Goal: Task Accomplishment & Management: Complete application form

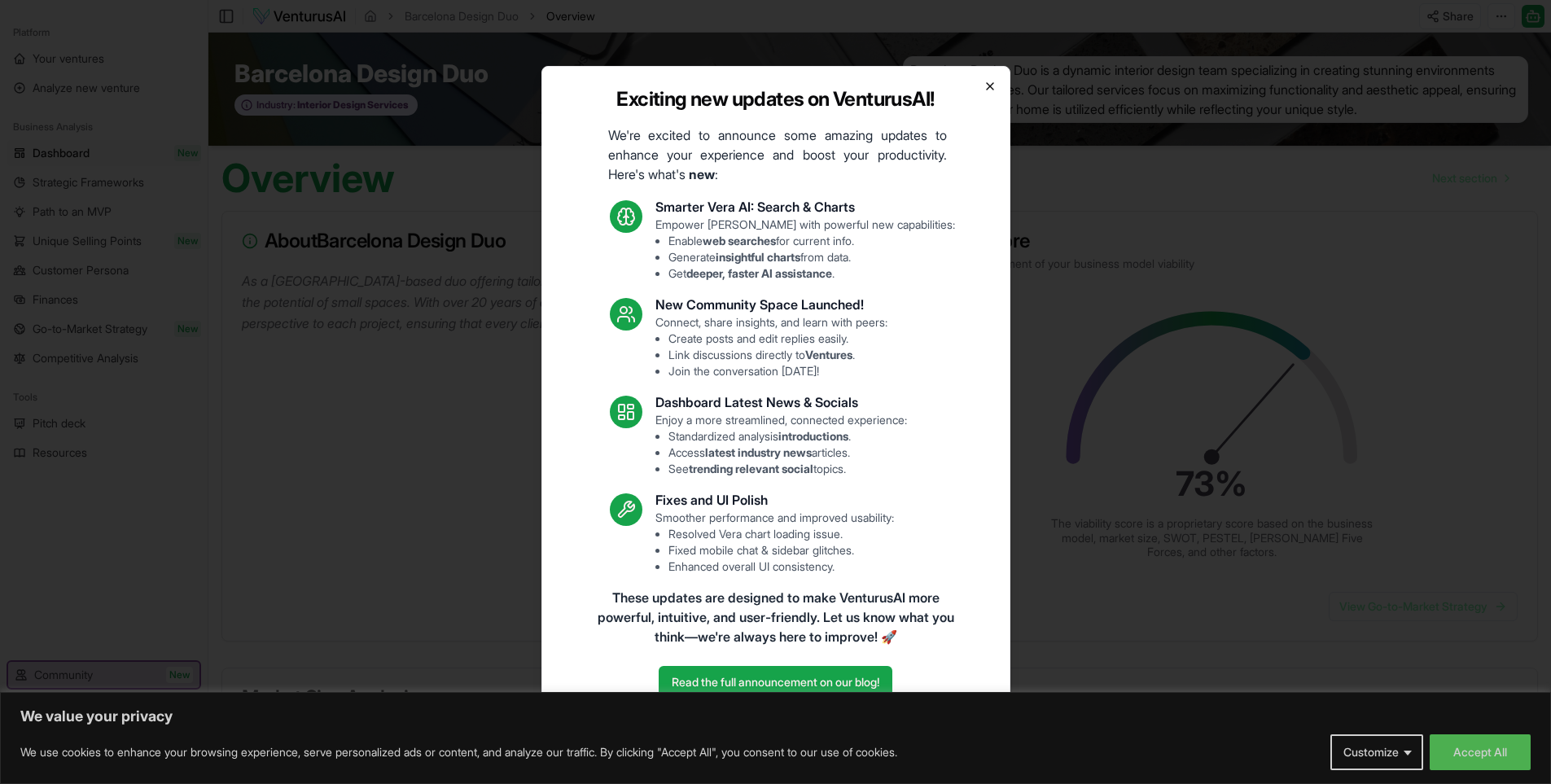
click at [992, 86] on icon "button" at bounding box center [990, 85] width 13 height 13
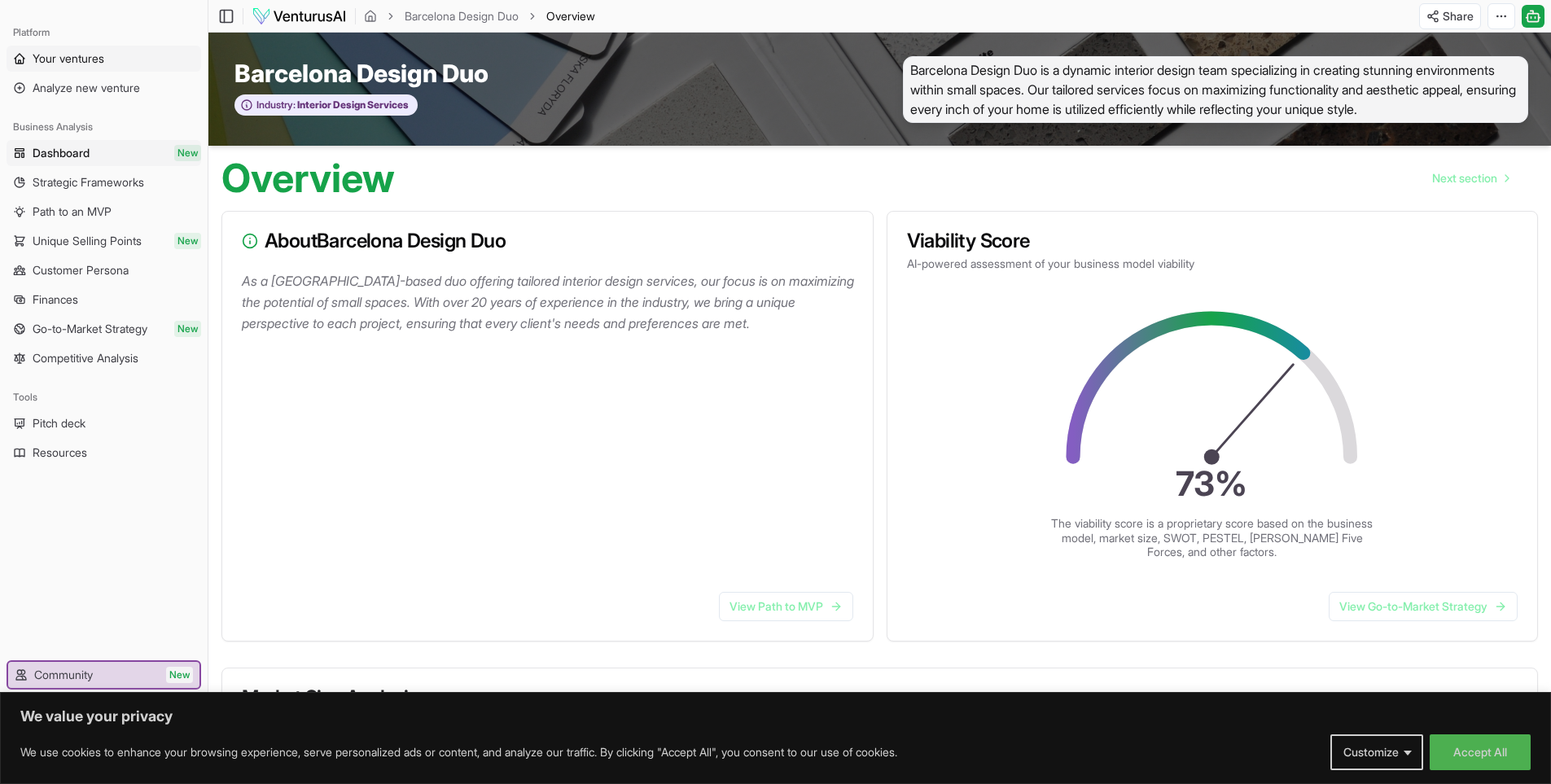
click at [81, 67] on link "Your ventures" at bounding box center [104, 58] width 194 height 26
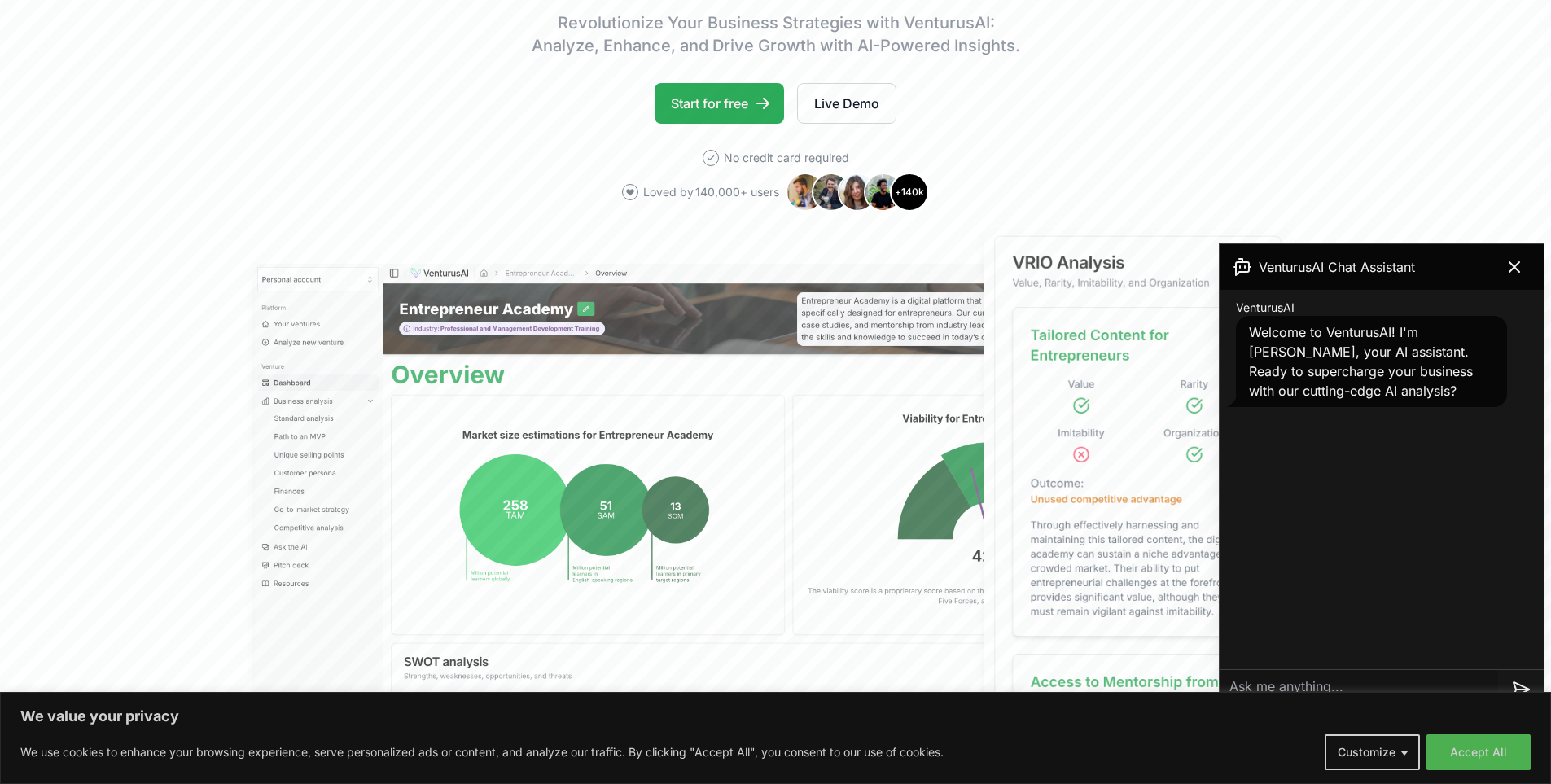
scroll to position [293, 0]
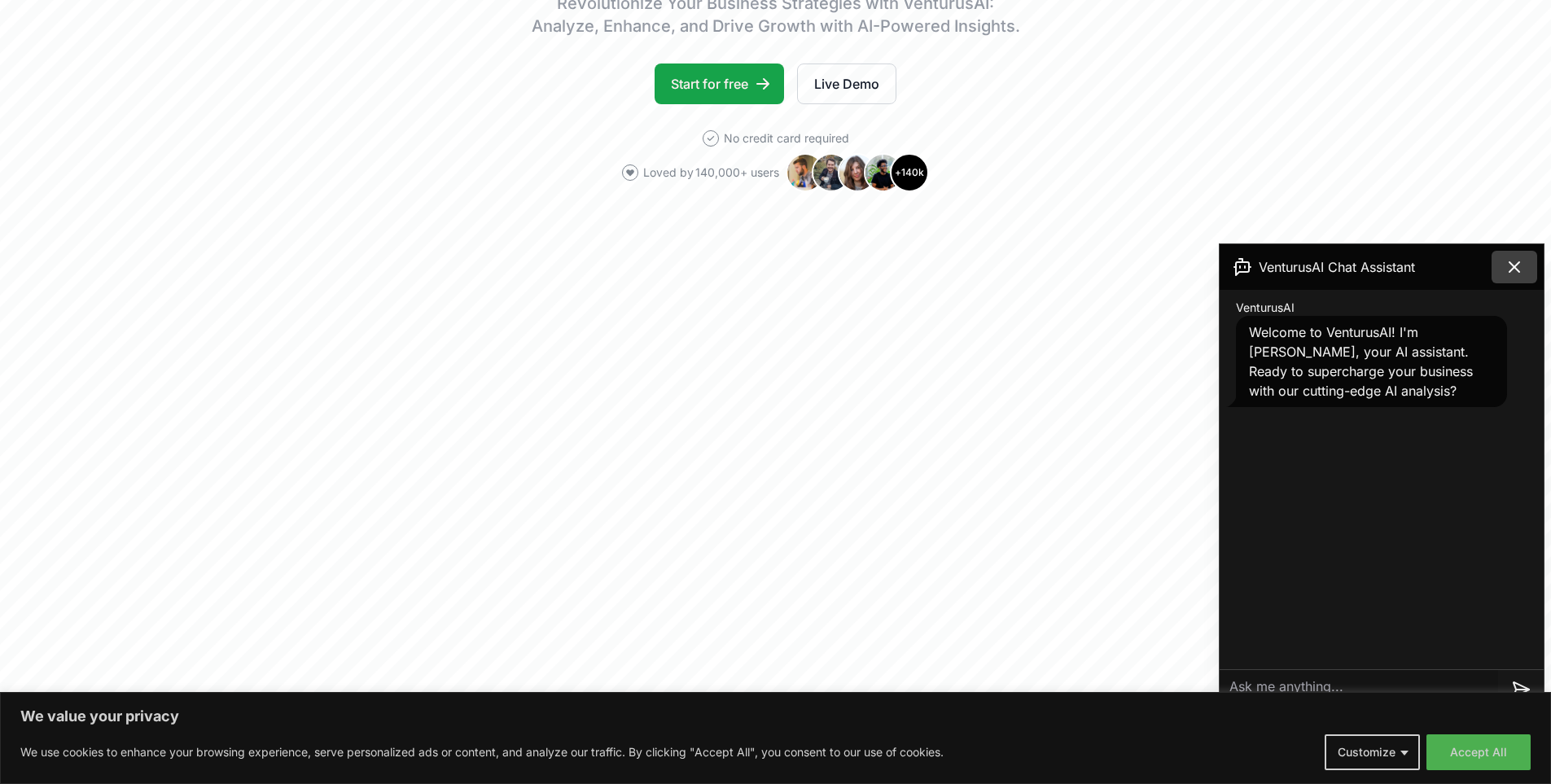
click at [1512, 276] on icon at bounding box center [1514, 267] width 19 height 19
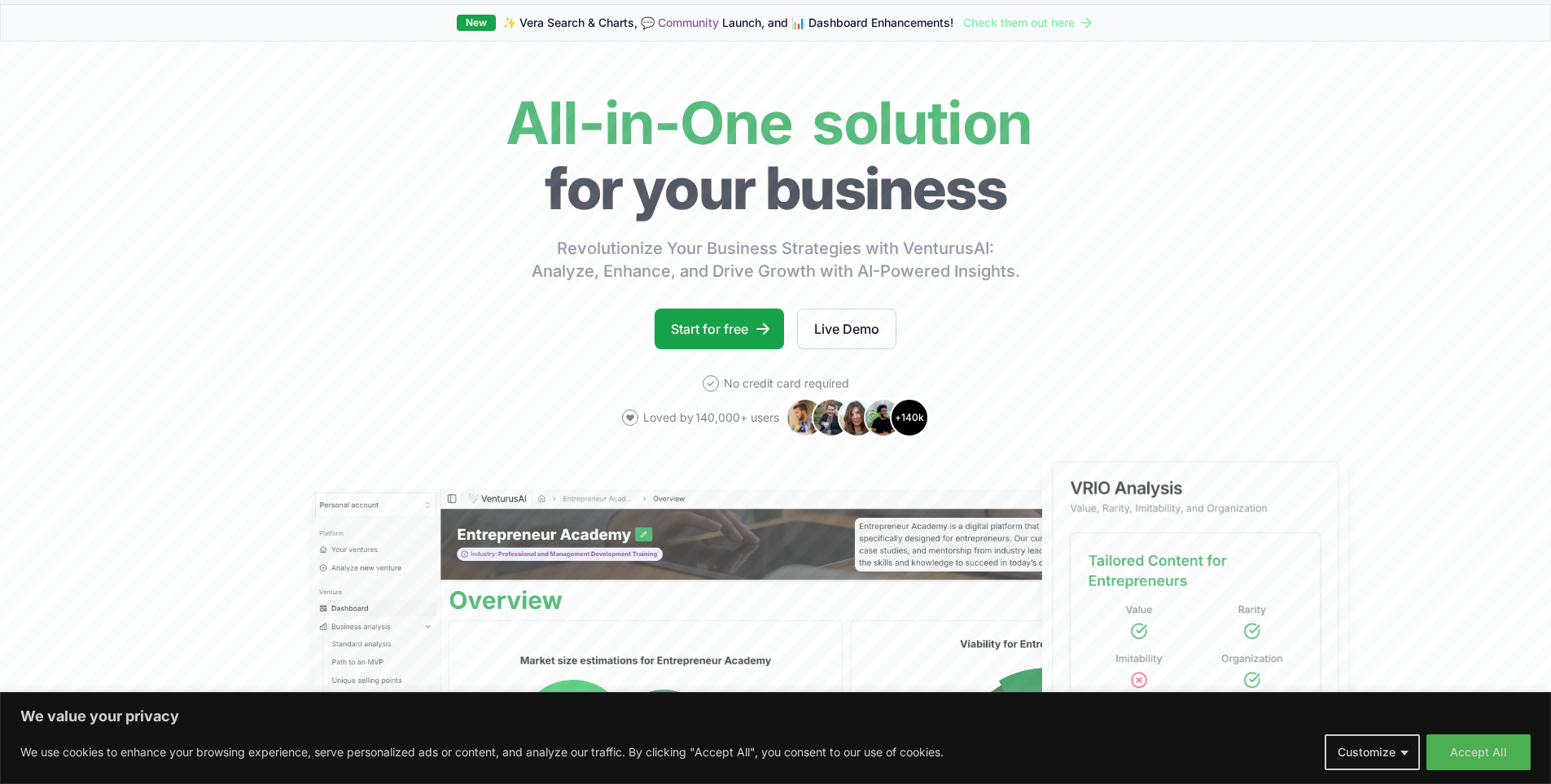
scroll to position [0, 0]
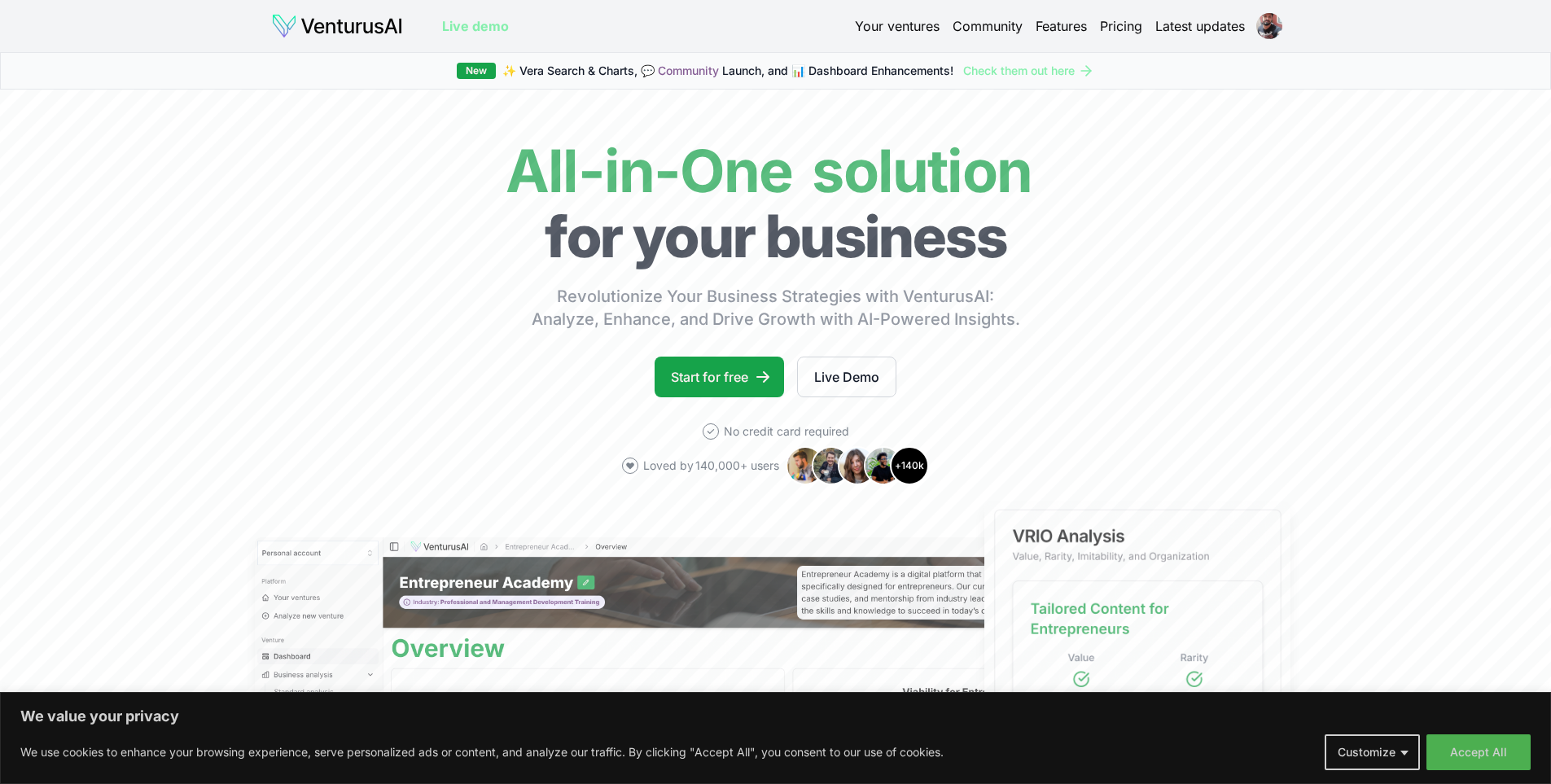
click at [847, 75] on span "✨ [PERSON_NAME] Search & Charts, 💬 Community Launch, and 📊 Dashboard Enhancemen…" at bounding box center [728, 70] width 451 height 16
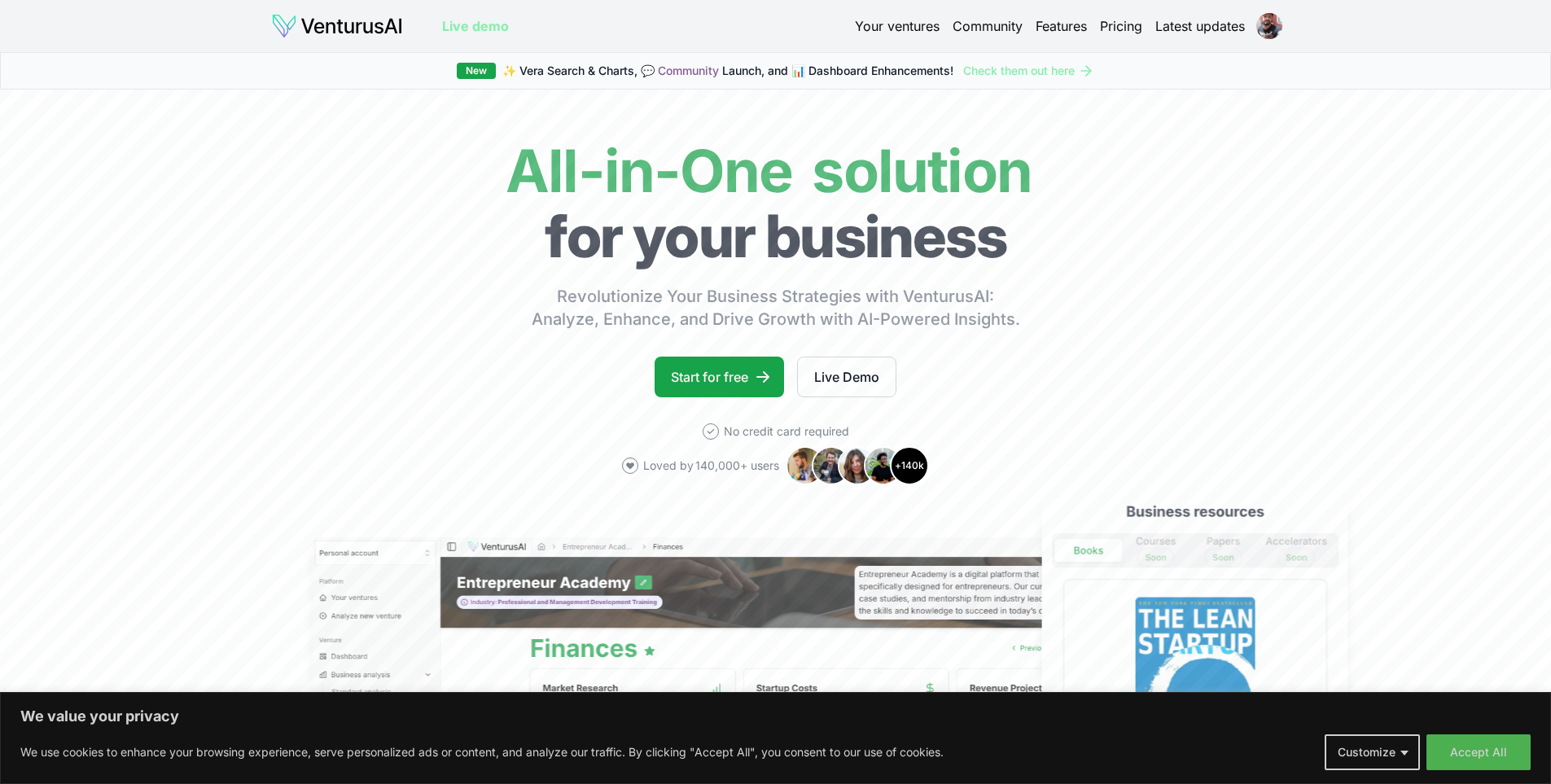
click at [1120, 18] on link "Pricing" at bounding box center [1121, 25] width 42 height 19
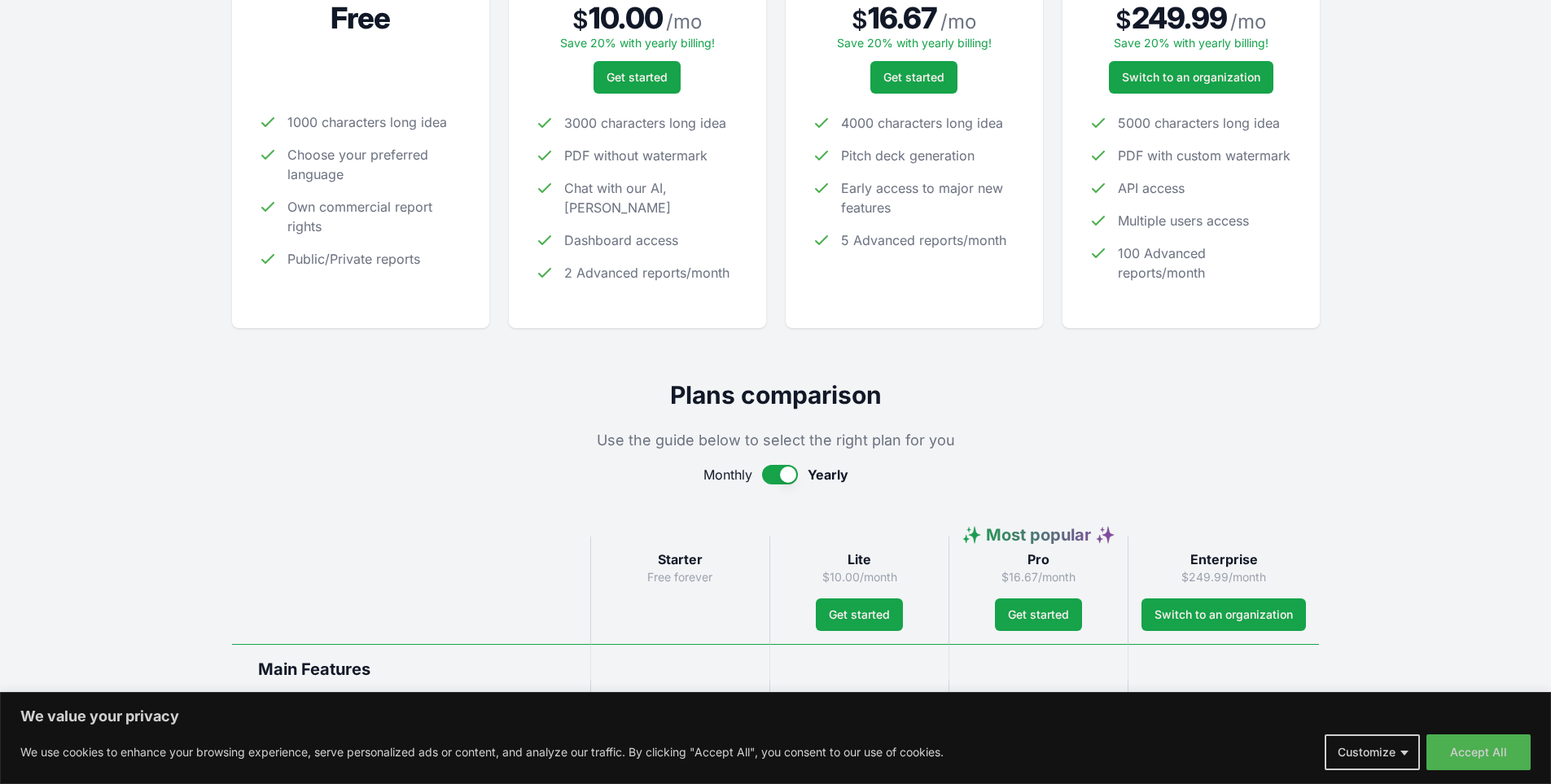
scroll to position [391, 0]
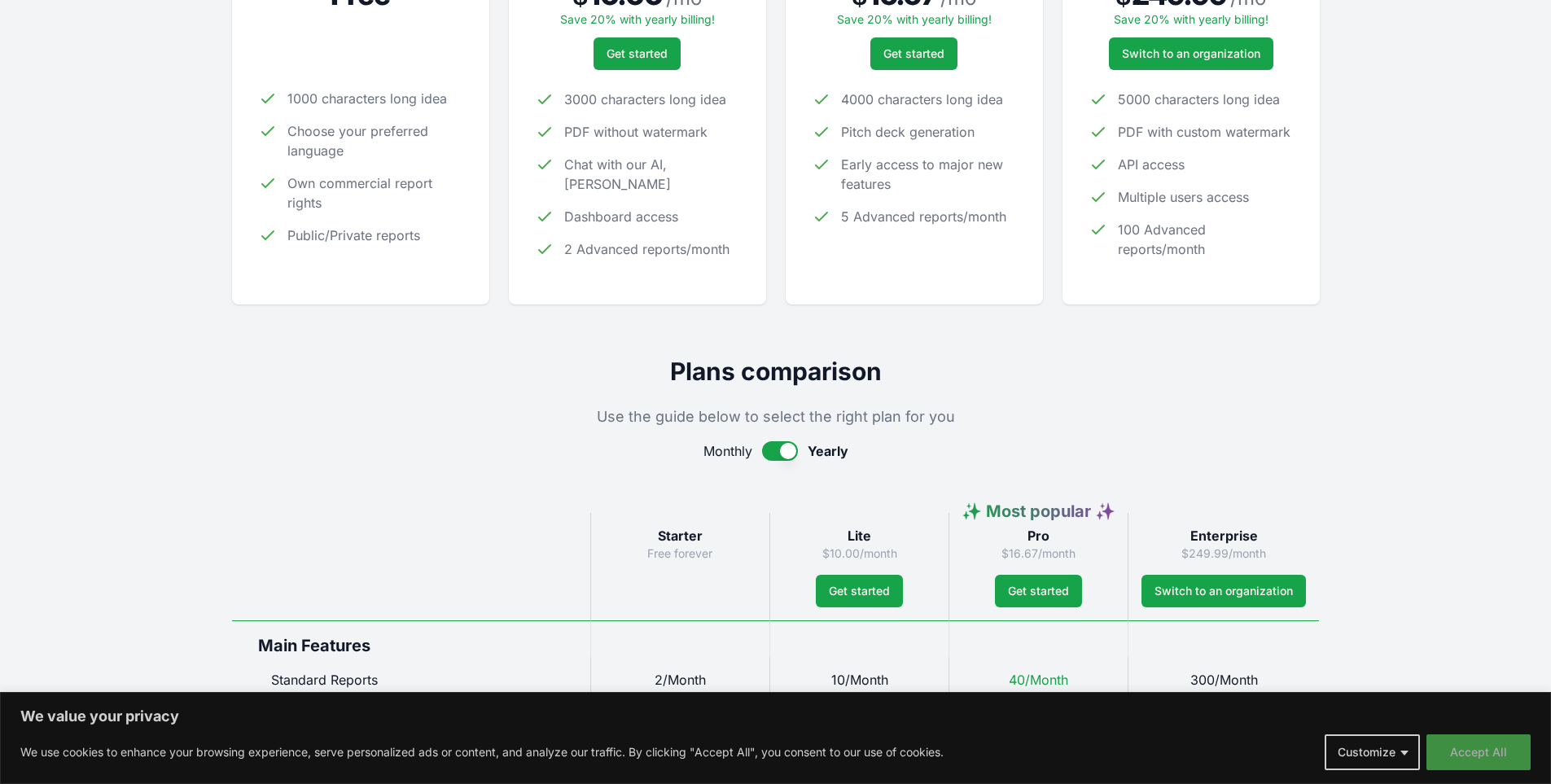
click at [1482, 762] on button "Accept All" at bounding box center [1478, 752] width 104 height 35
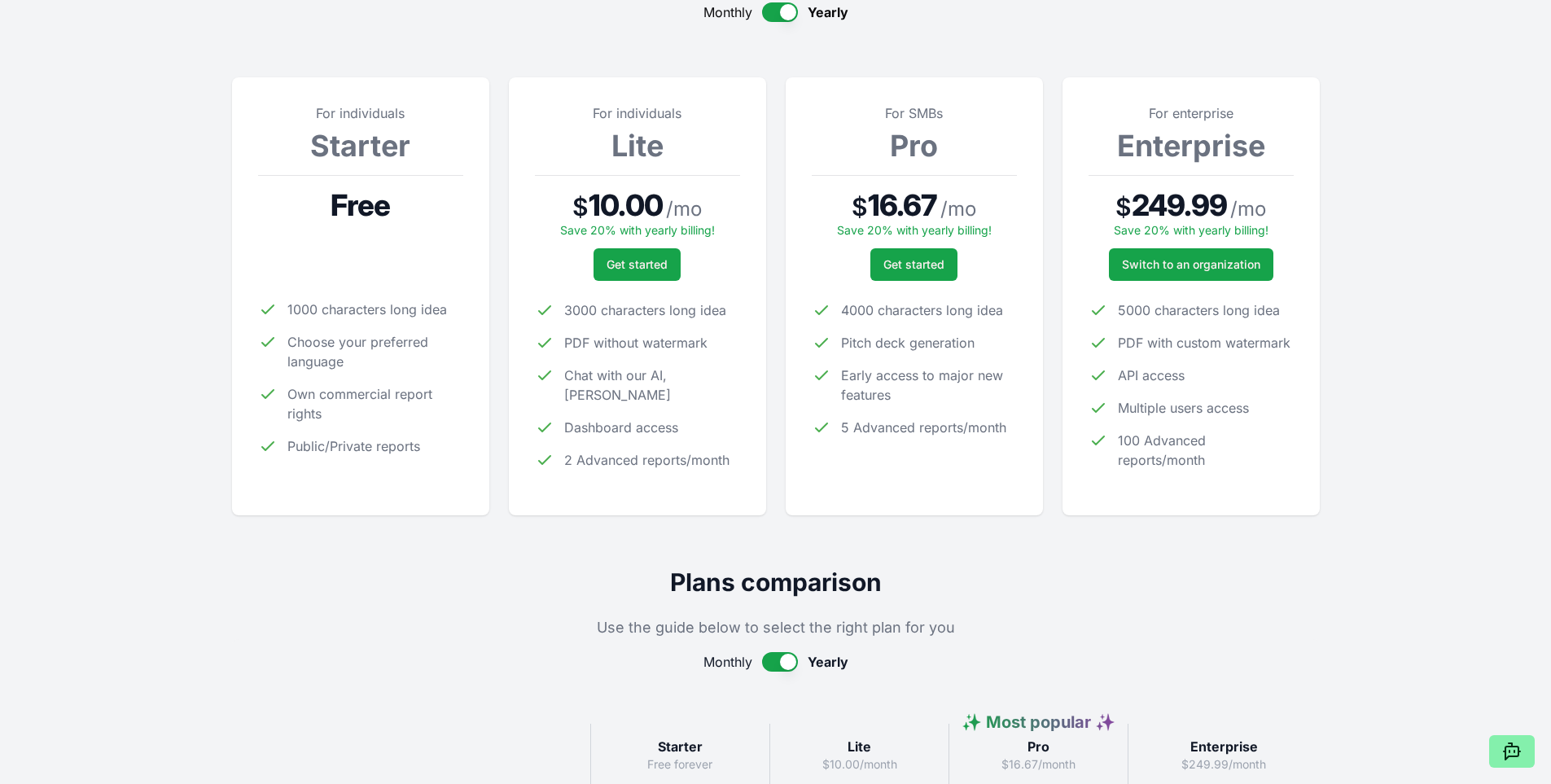
scroll to position [0, 0]
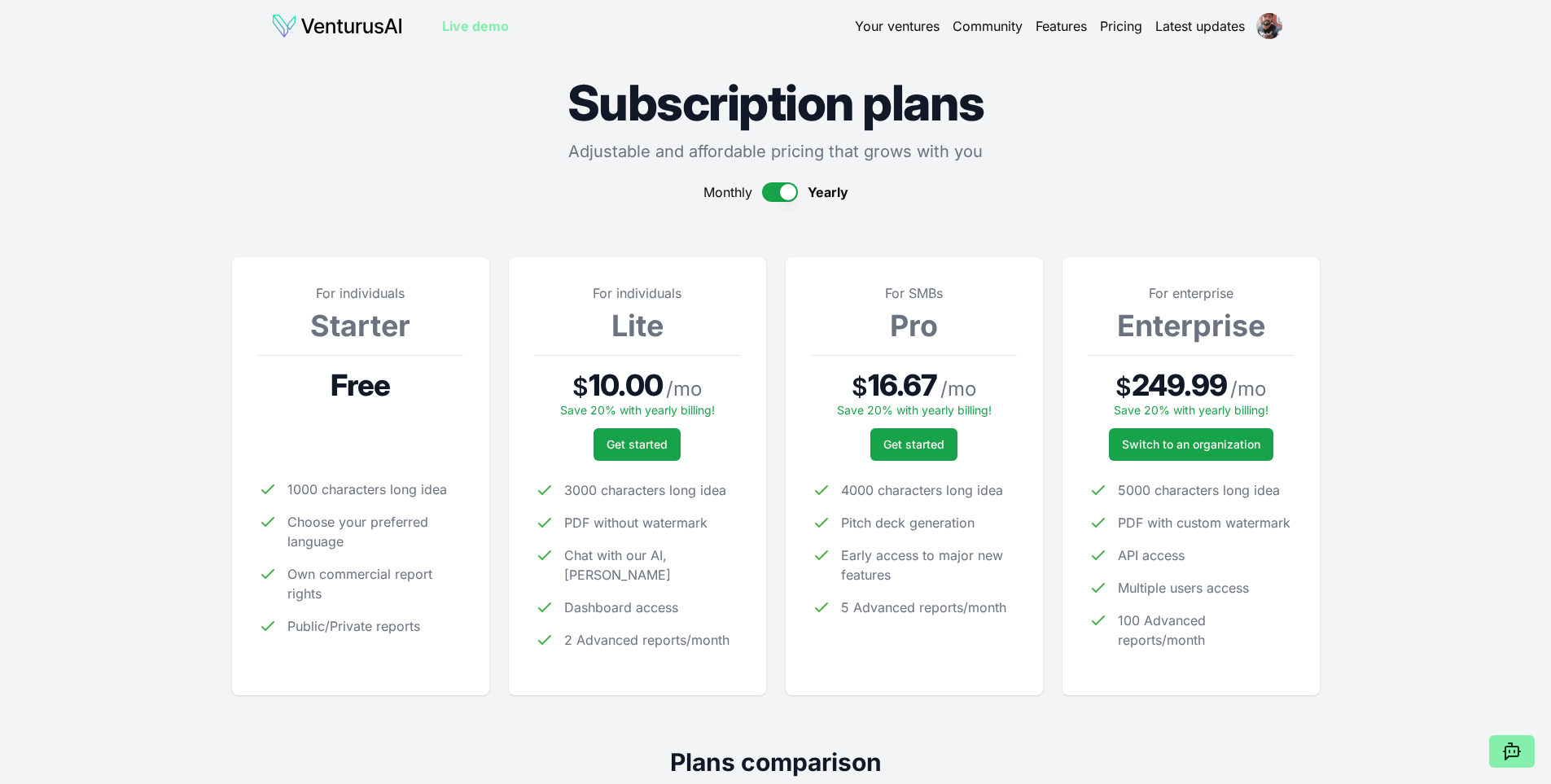
click at [355, 28] on img at bounding box center [337, 25] width 132 height 26
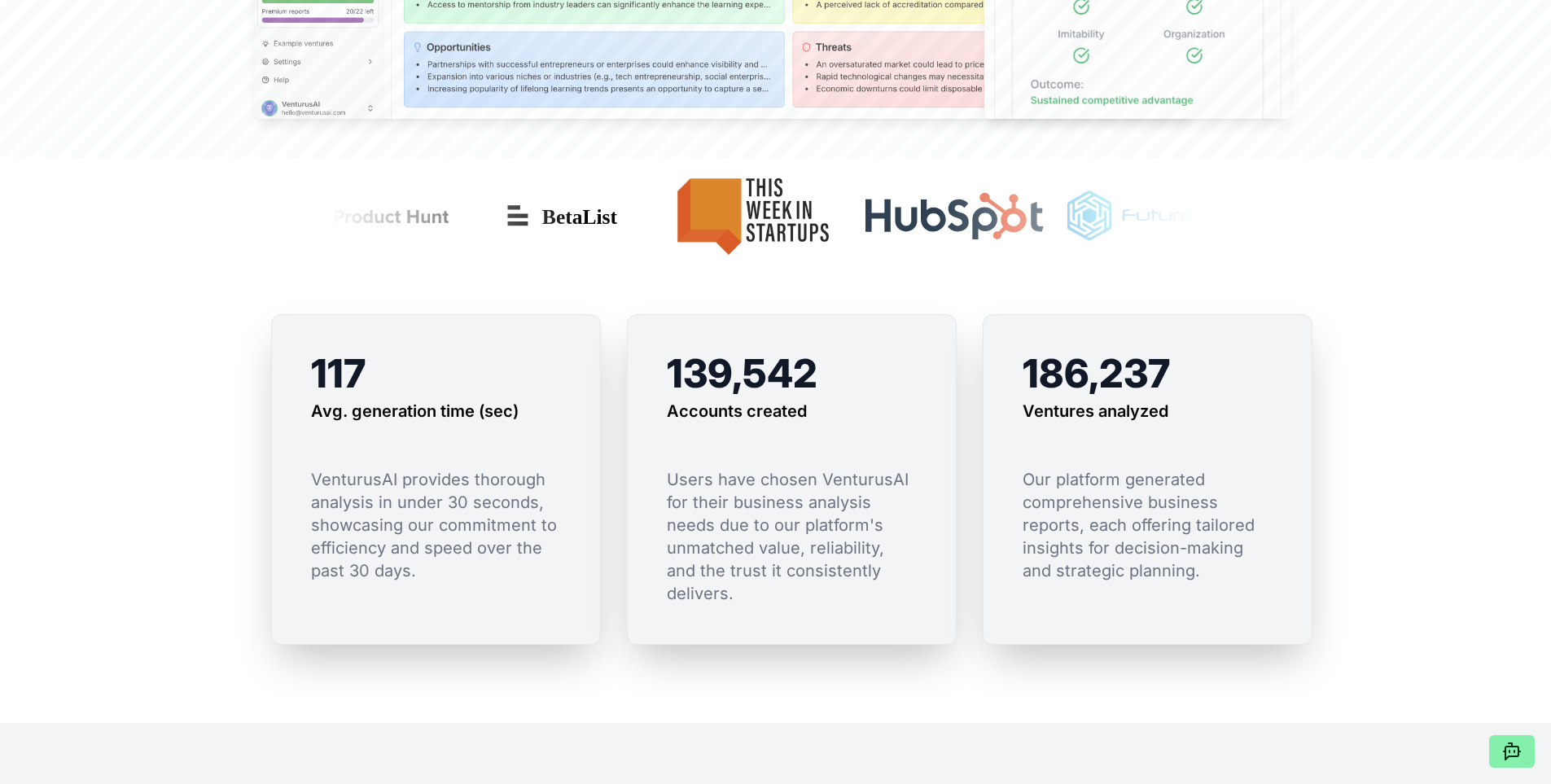
scroll to position [1074, 0]
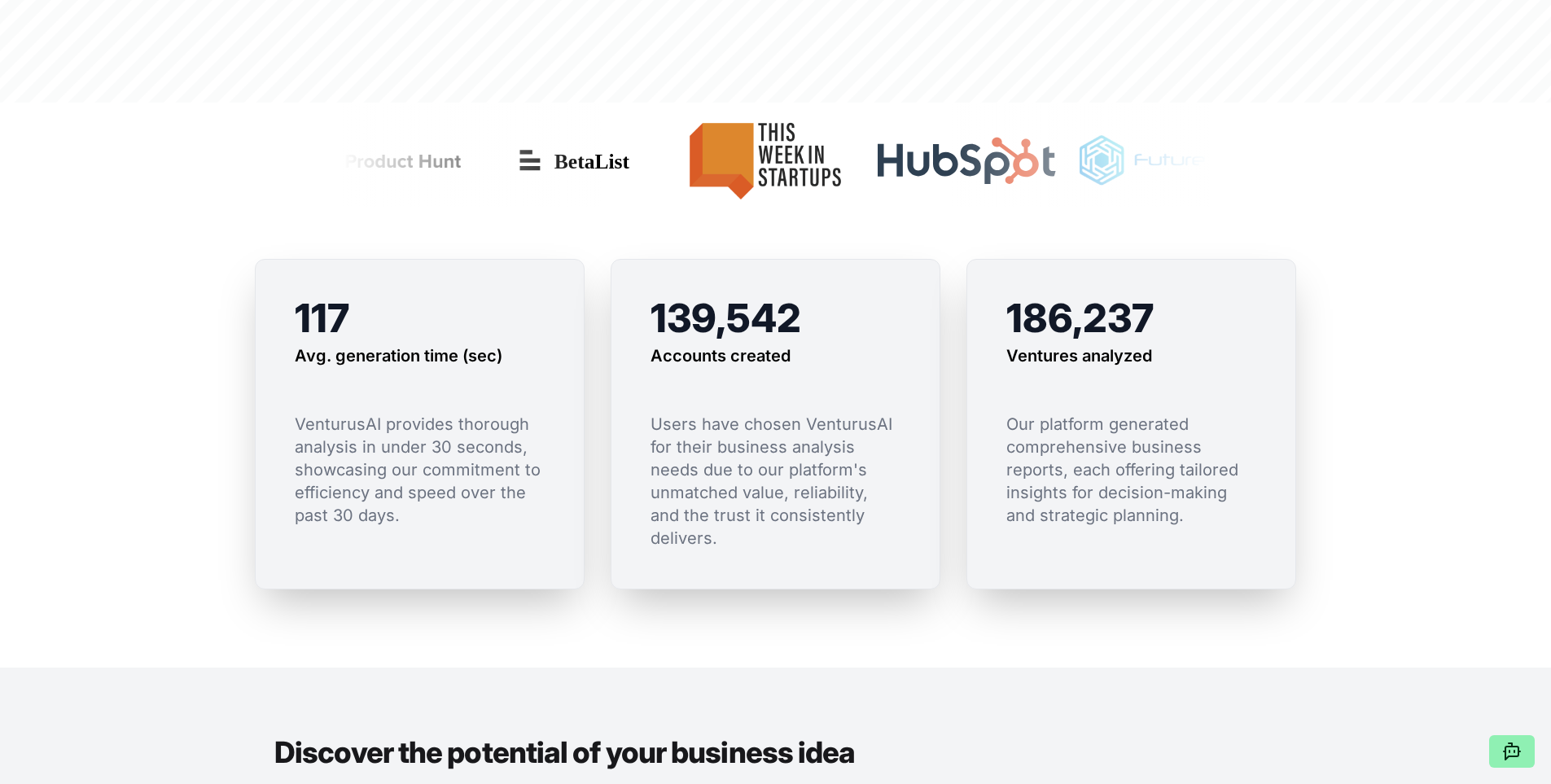
click at [1513, 746] on icon at bounding box center [1511, 752] width 13 height 13
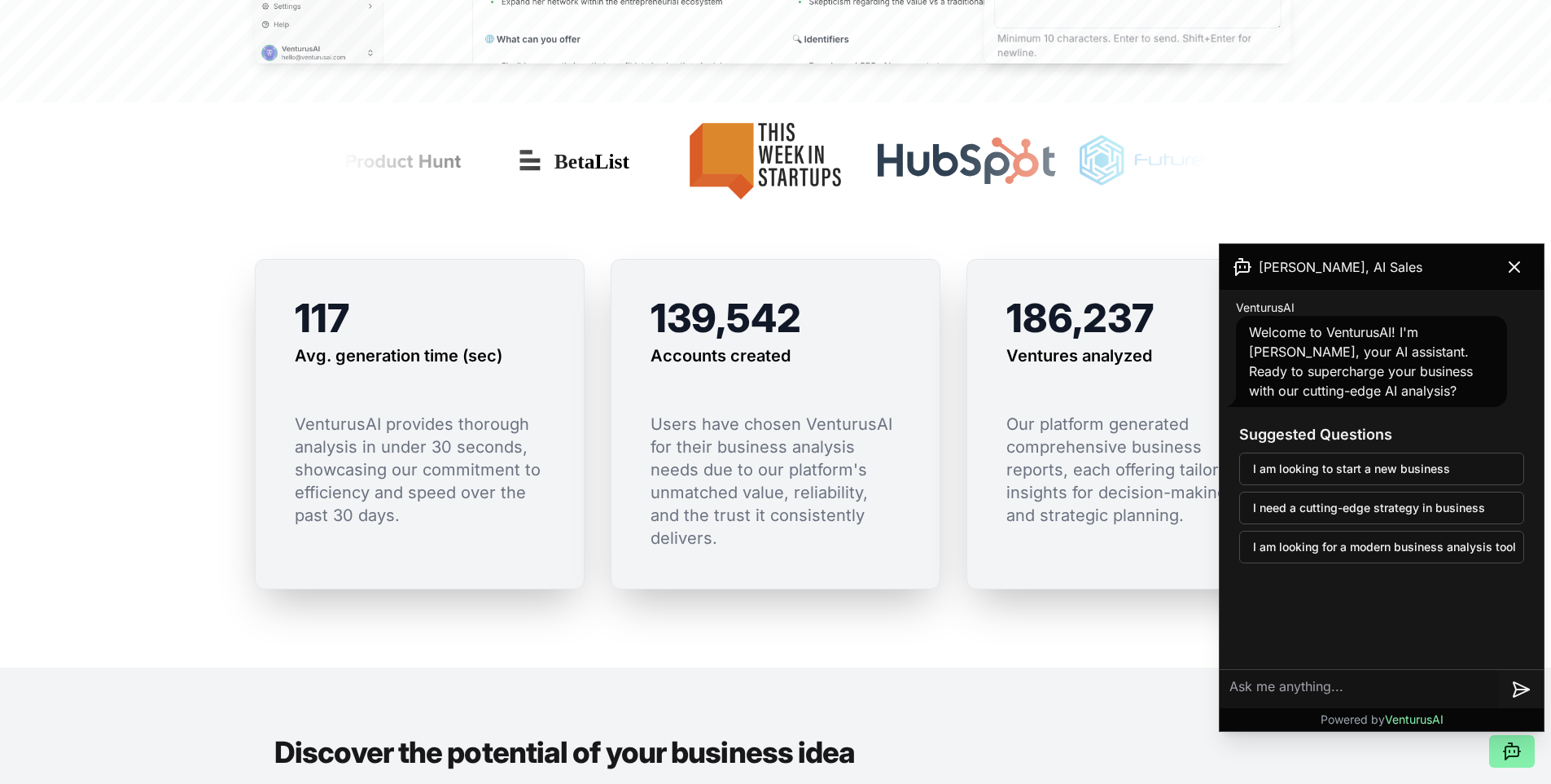
click at [1334, 682] on textarea at bounding box center [1358, 689] width 279 height 39
type textarea "ola"
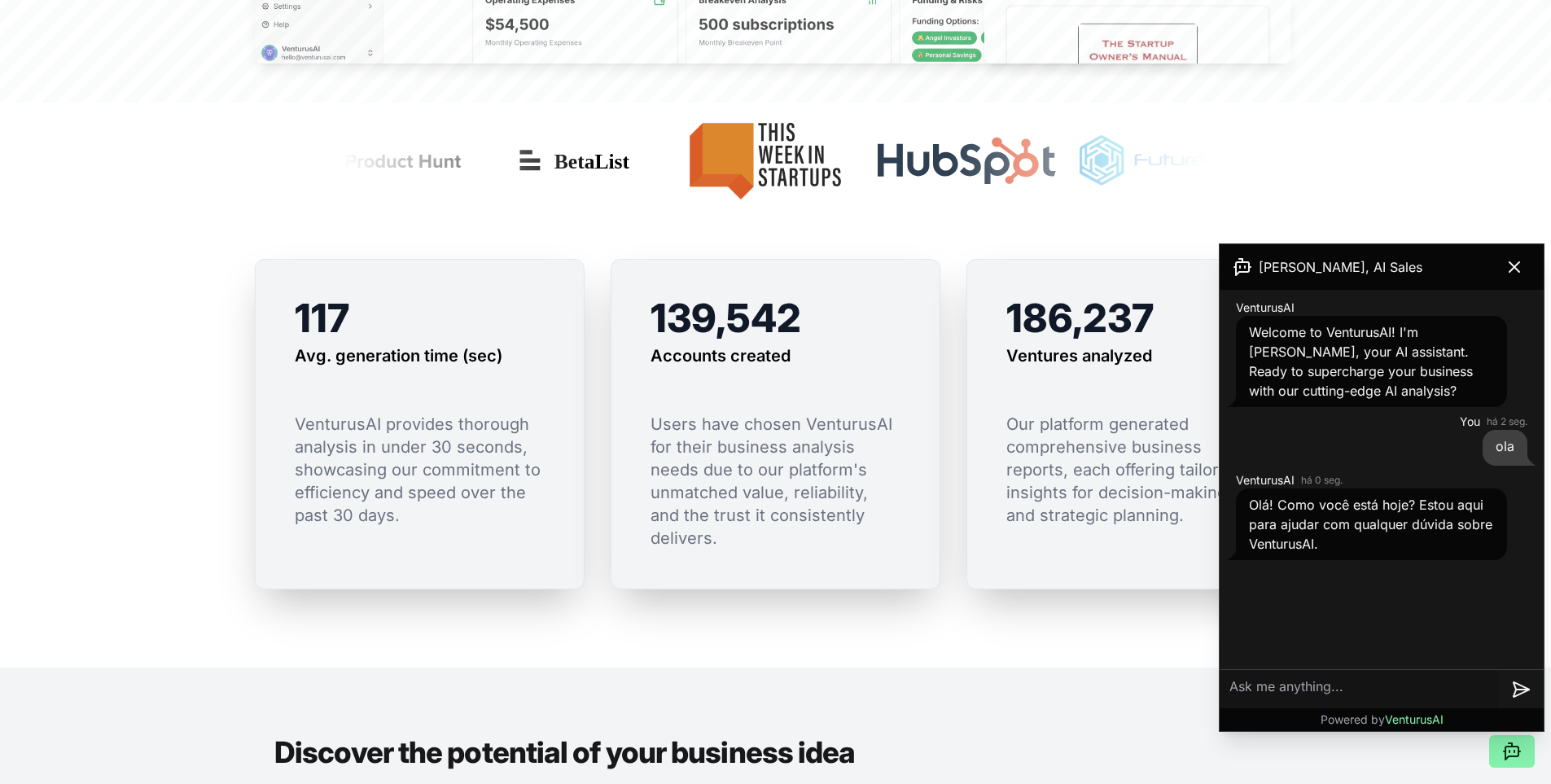
click at [1336, 690] on textarea at bounding box center [1358, 689] width 279 height 39
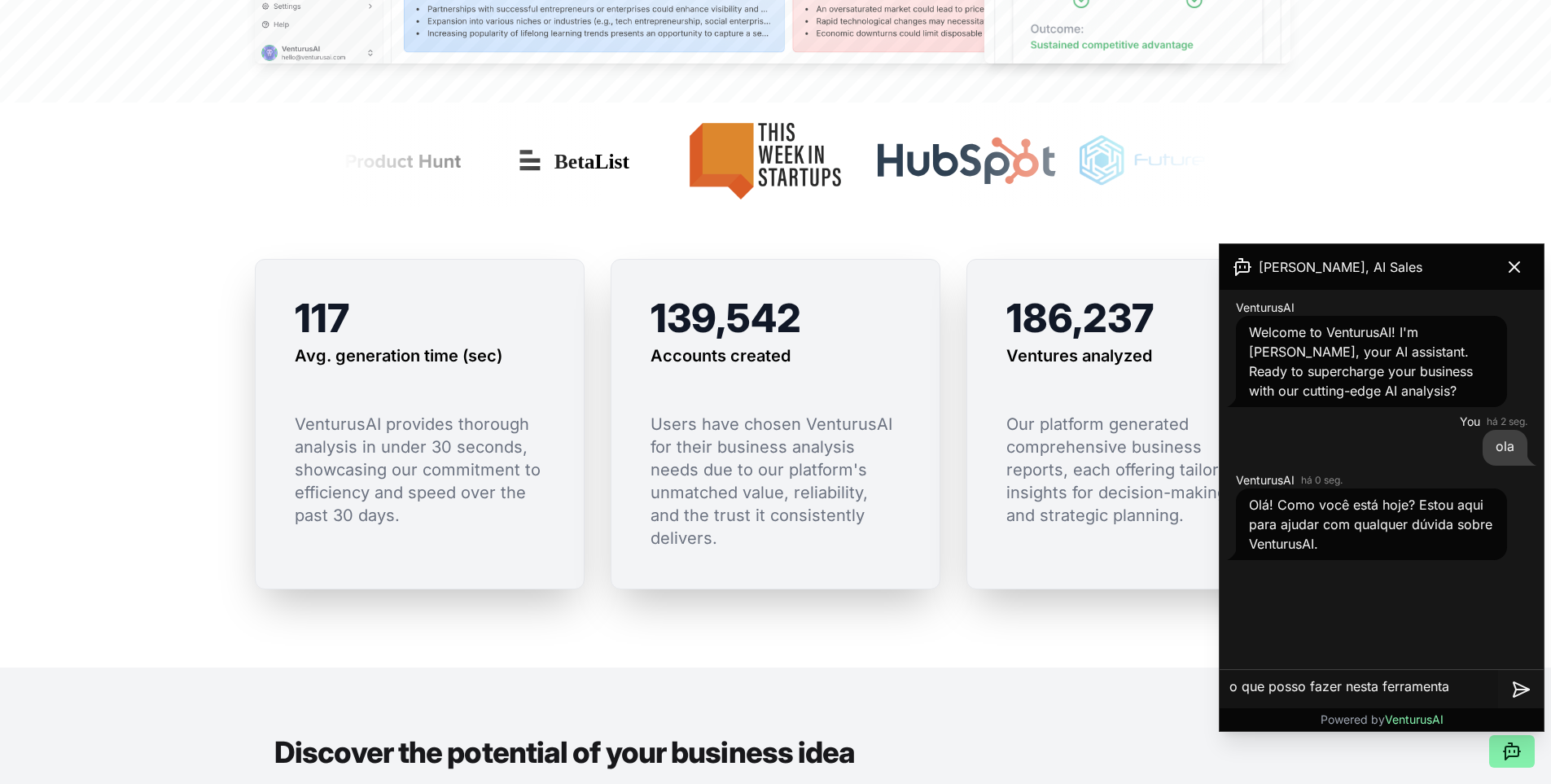
type textarea "o que posso fazer nesta ferramenta?"
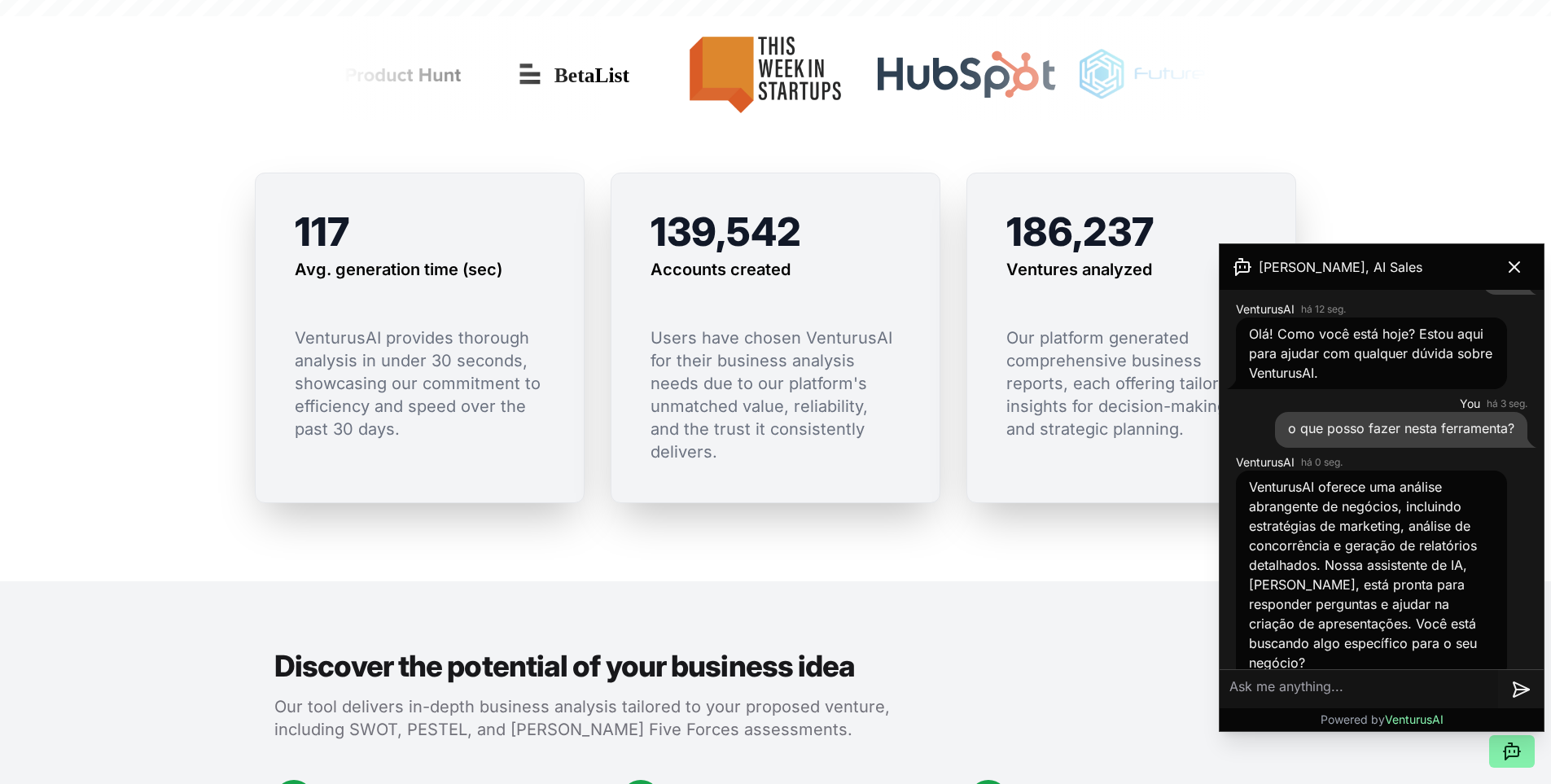
scroll to position [1172, 0]
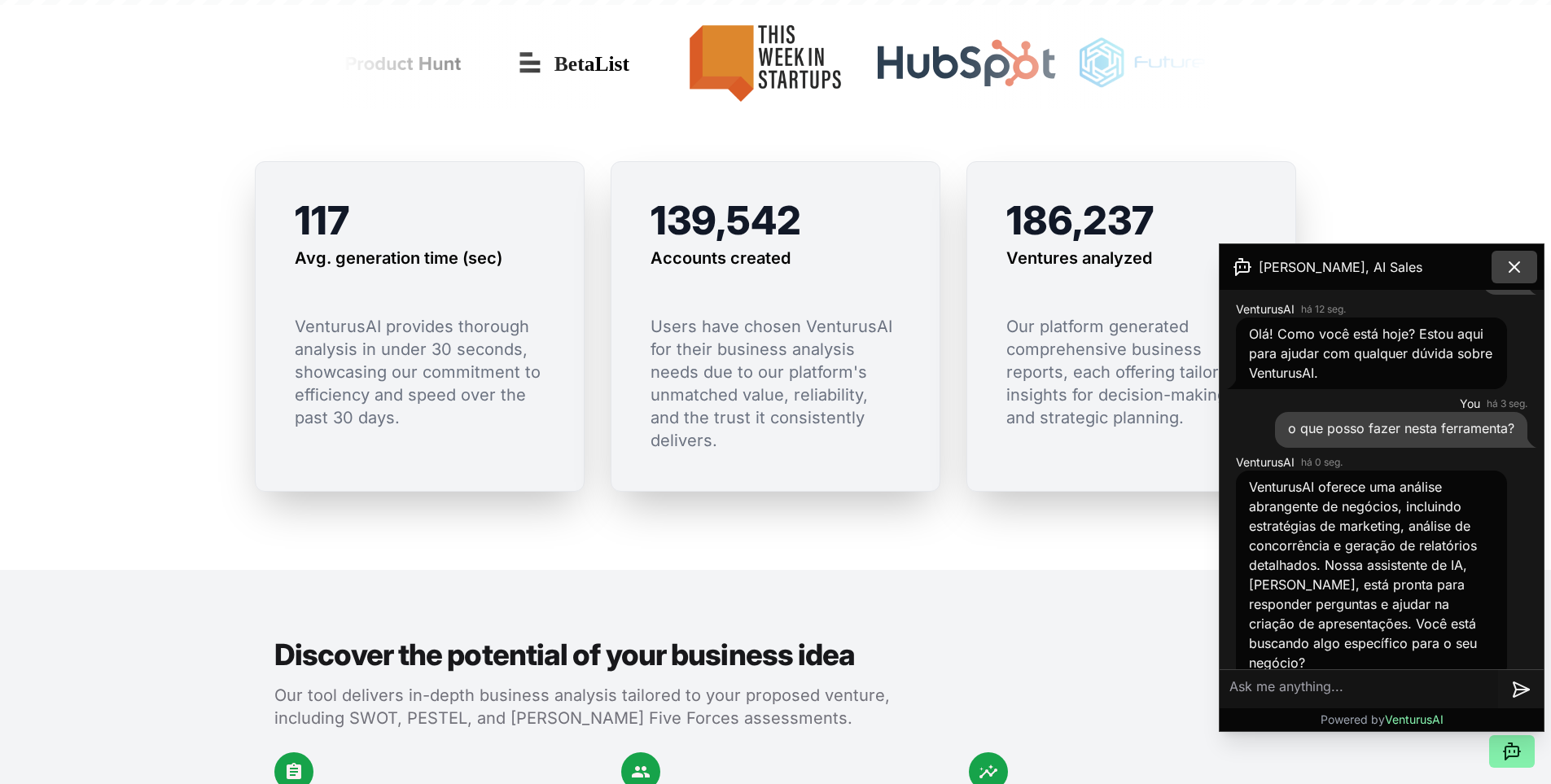
click at [1523, 276] on icon at bounding box center [1514, 267] width 19 height 19
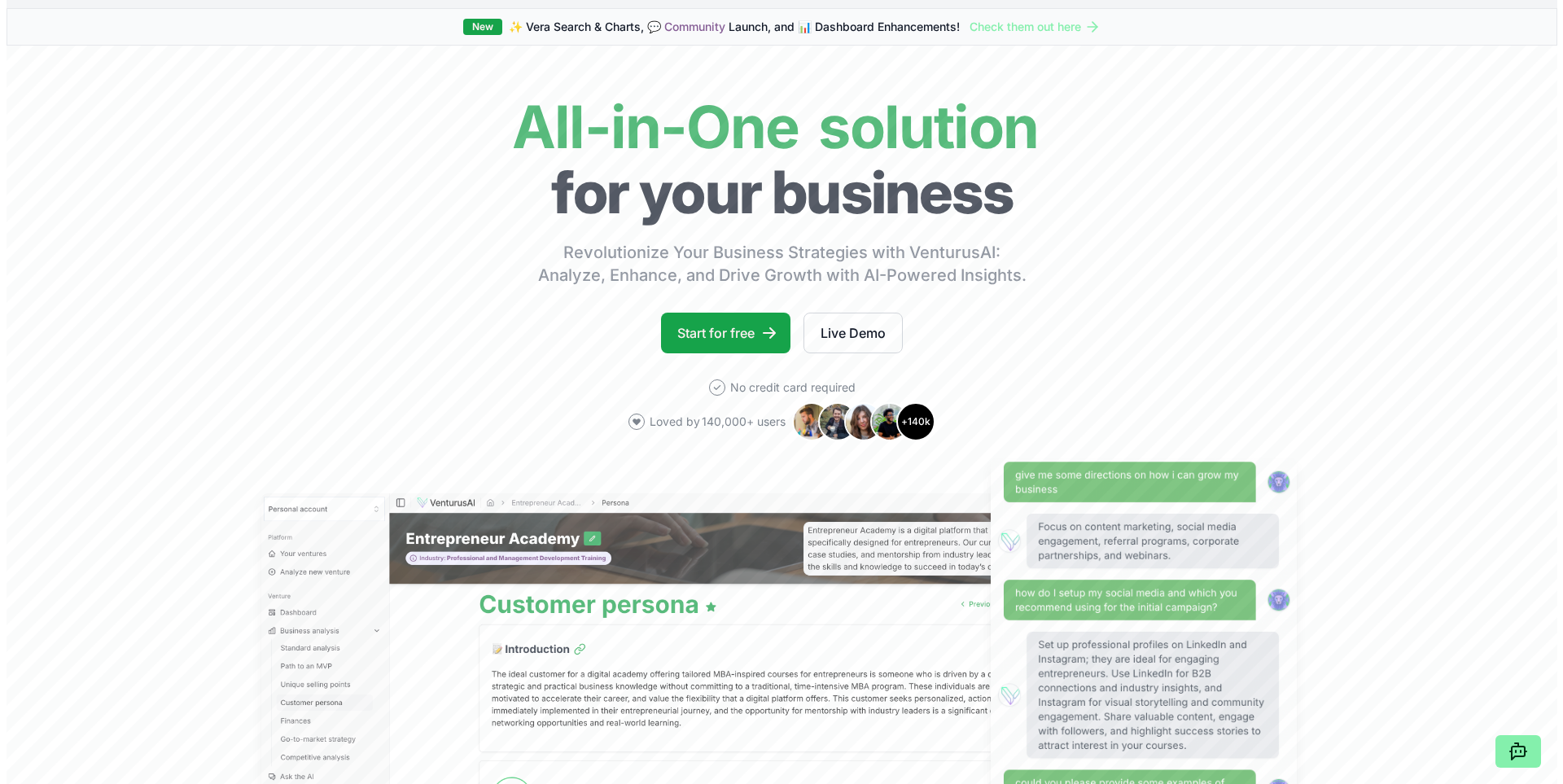
scroll to position [0, 0]
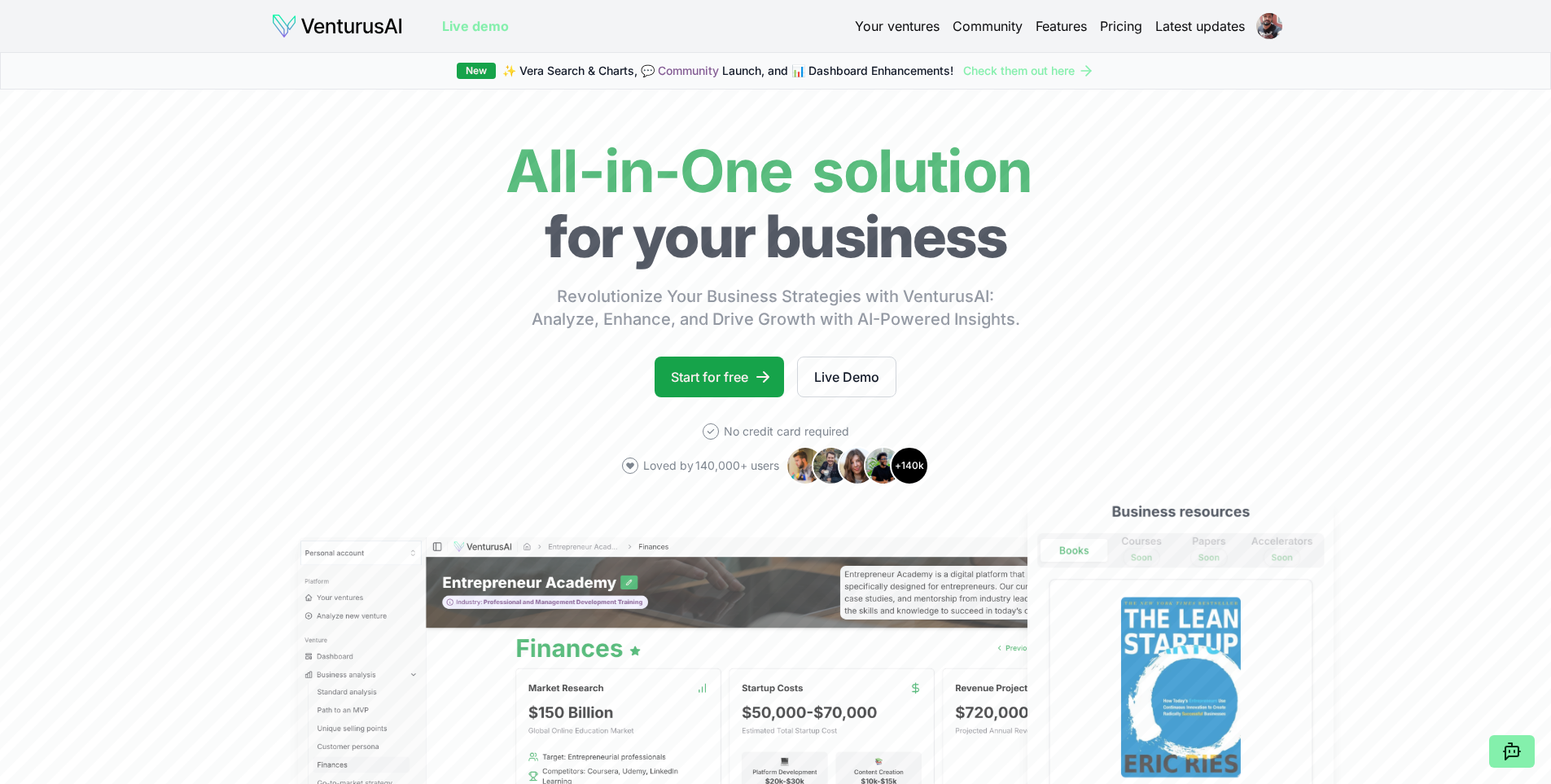
click at [905, 24] on link "Your ventures" at bounding box center [897, 25] width 84 height 19
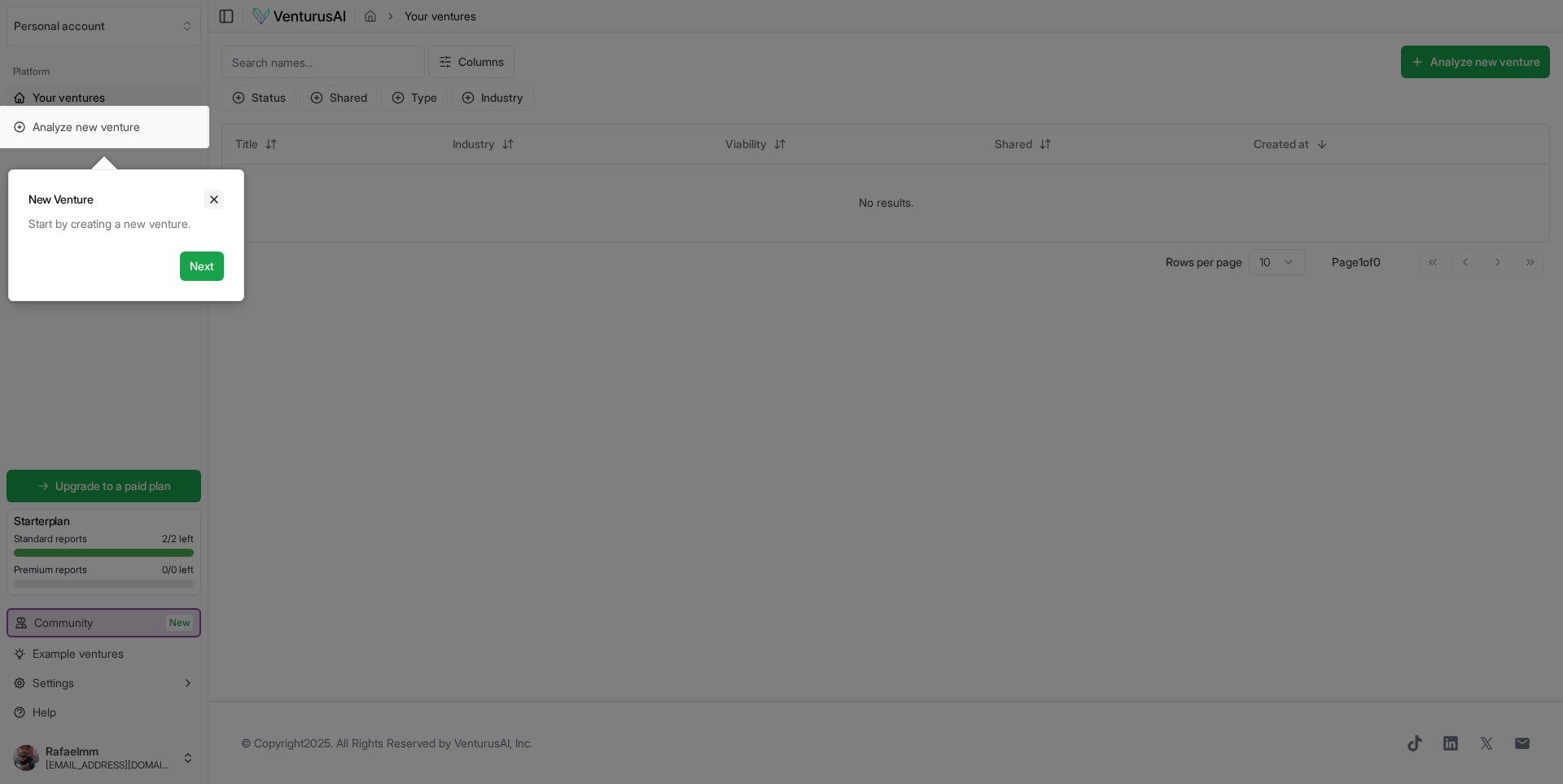
click at [210, 199] on icon "Close" at bounding box center [214, 199] width 13 height 13
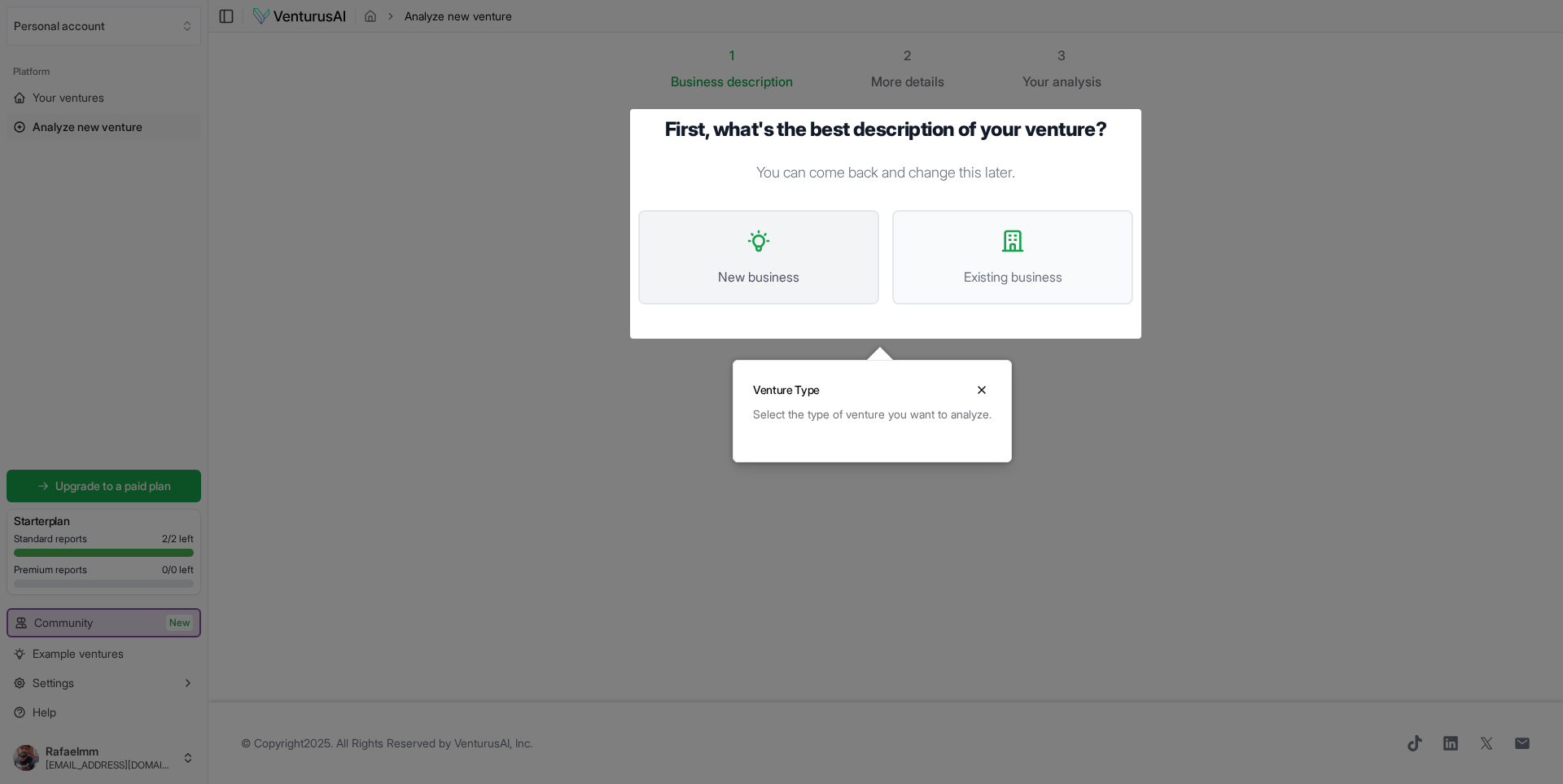
click at [836, 273] on span "New business" at bounding box center [758, 276] width 205 height 19
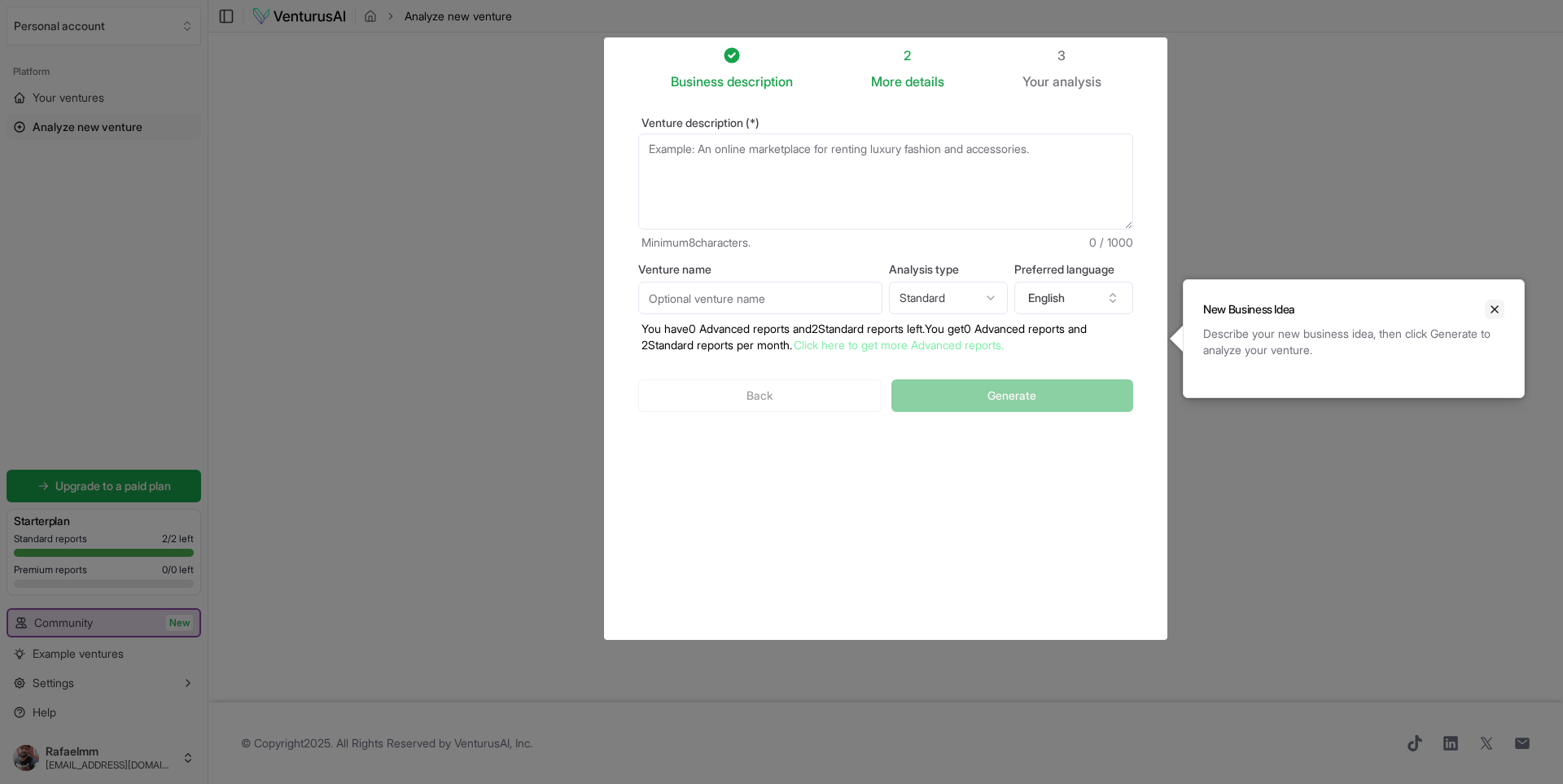
click at [1493, 312] on icon "Close" at bounding box center [1495, 309] width 13 height 13
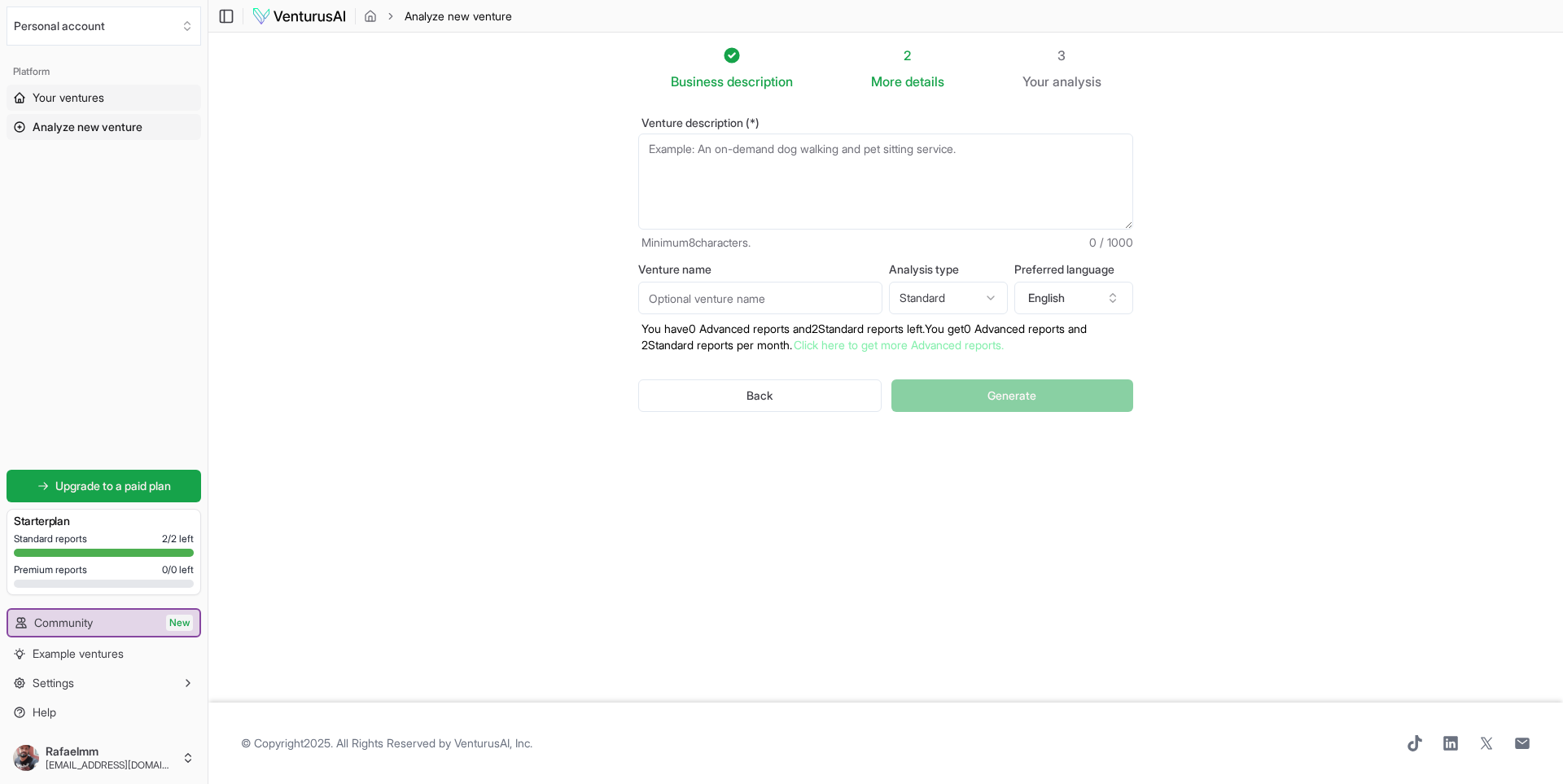
click at [46, 92] on span "Your ventures" at bounding box center [68, 97] width 72 height 16
